Goal: Check status

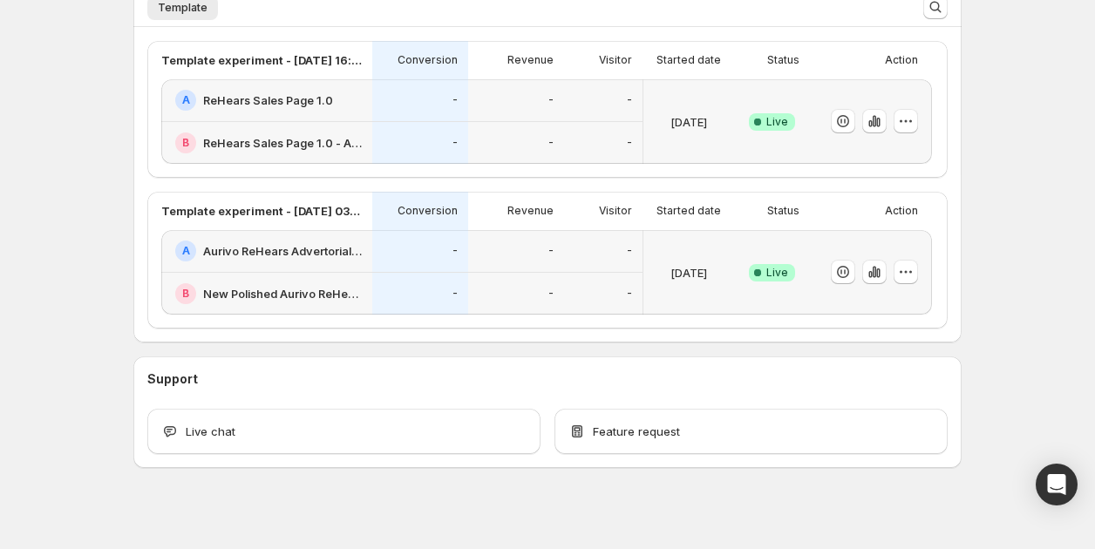
scroll to position [458, 0]
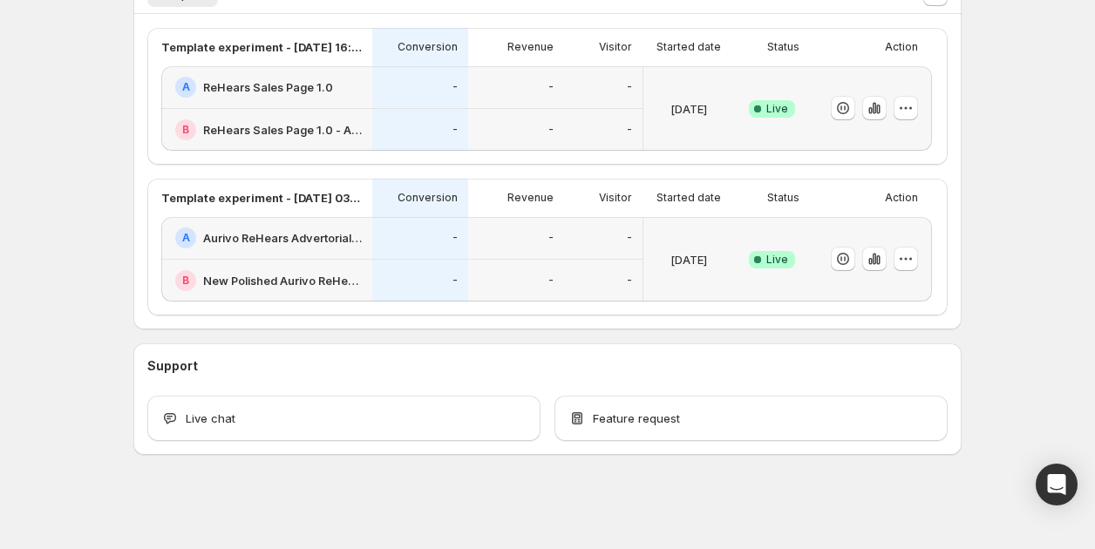
click at [350, 263] on div "B New Polished Aurivo ReHears Advertorial 7.0 (nooro) --&gt; Sales Page 1.0" at bounding box center [266, 281] width 211 height 42
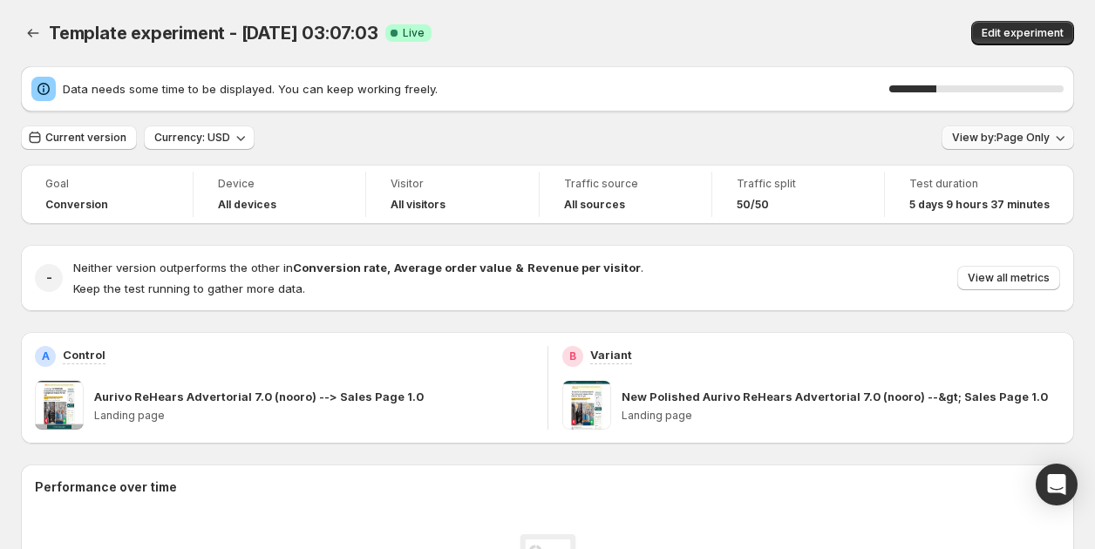
click at [1022, 145] on button "View by: Page Only" at bounding box center [1007, 138] width 132 height 24
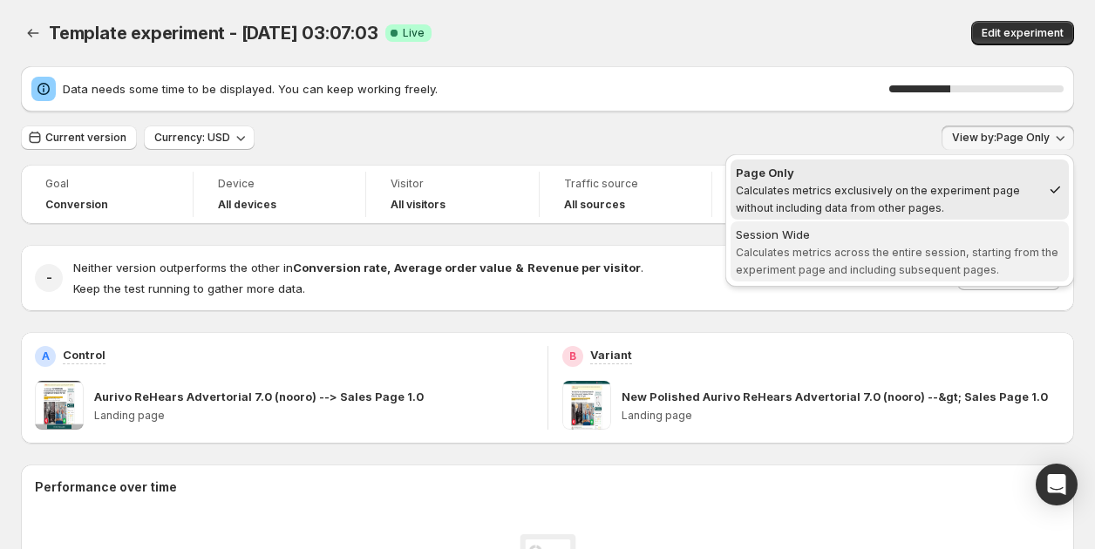
click at [929, 226] on div "Session Wide" at bounding box center [900, 234] width 328 height 17
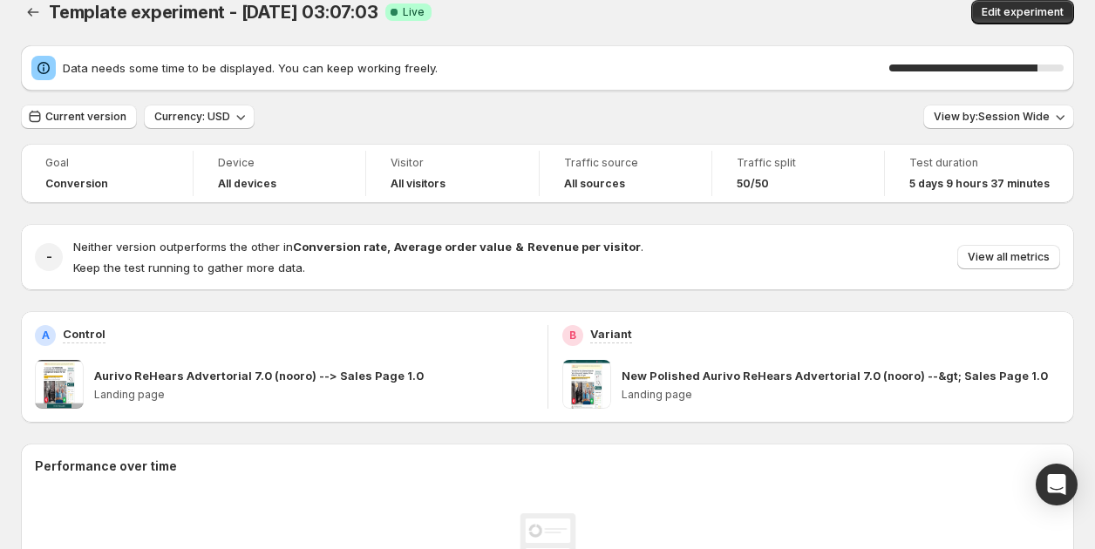
scroll to position [19, 0]
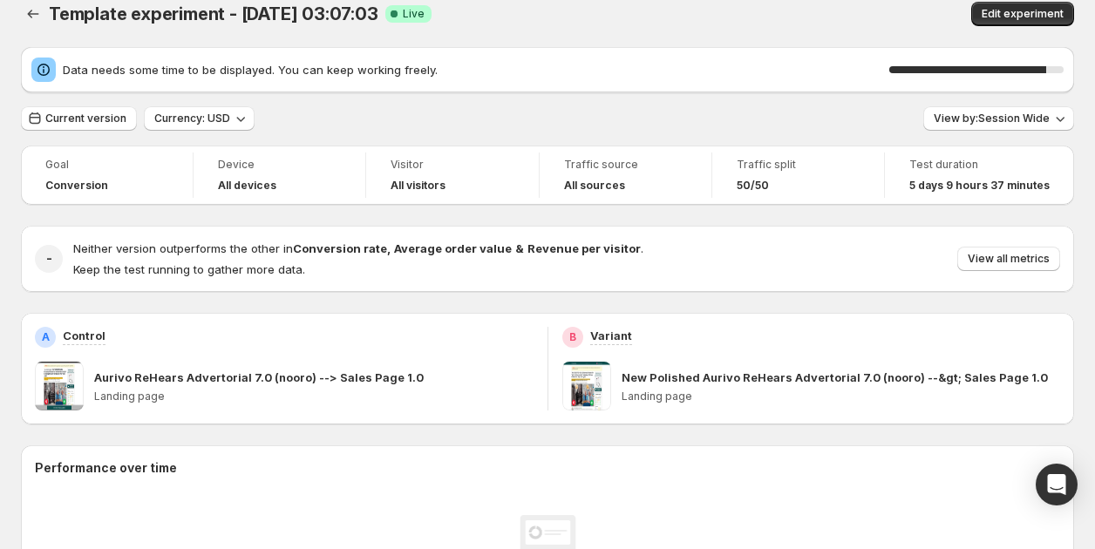
click at [1047, 71] on div "90 %" at bounding box center [976, 69] width 174 height 7
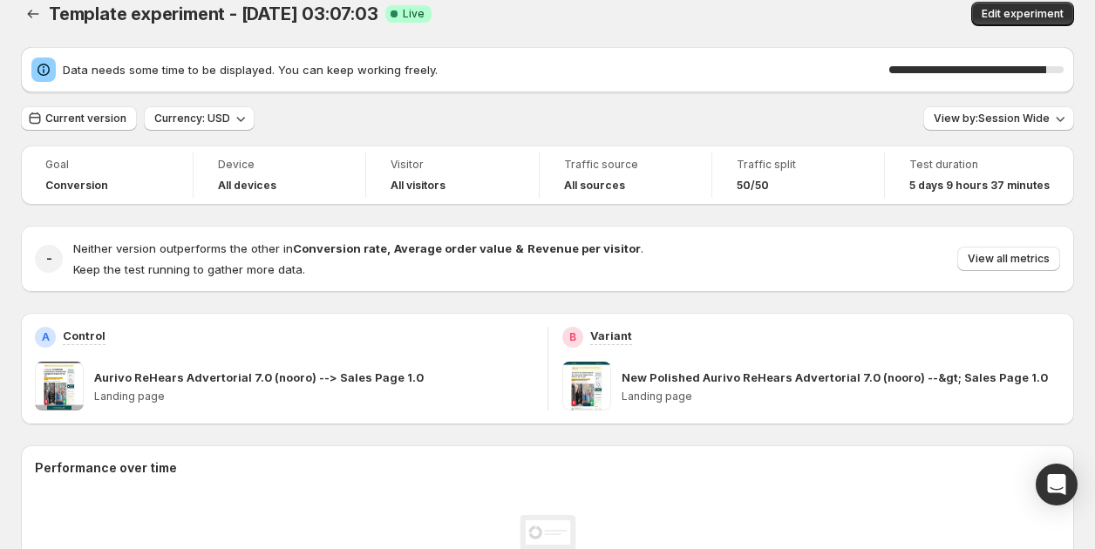
click at [1047, 75] on div "90 %" at bounding box center [976, 69] width 174 height 17
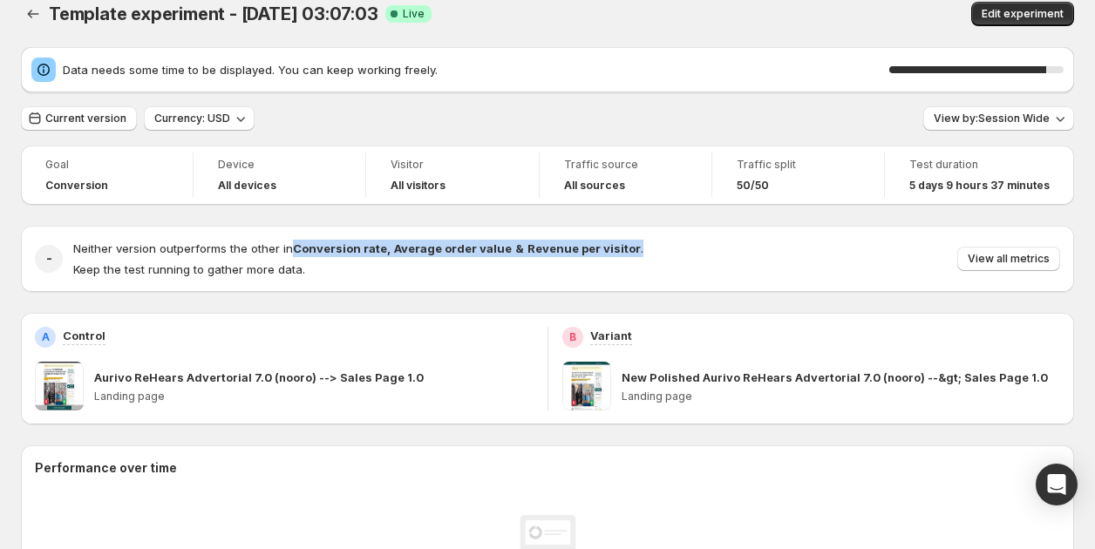
drag, startPoint x: 295, startPoint y: 243, endPoint x: 630, endPoint y: 247, distance: 335.6
click at [630, 247] on div "Neither version outperforms the other in Conversion rate , Average order value …" at bounding box center [566, 259] width 987 height 38
